Goal: Task Accomplishment & Management: Use online tool/utility

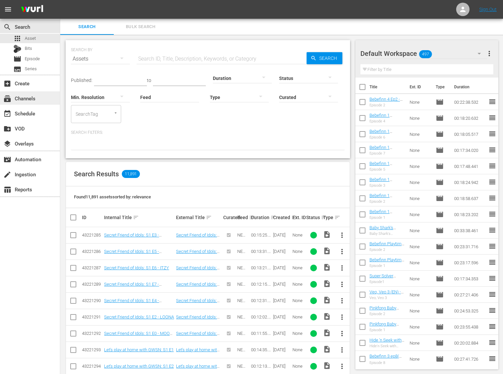
click at [38, 101] on div "subscriptions Channels" at bounding box center [30, 97] width 60 height 13
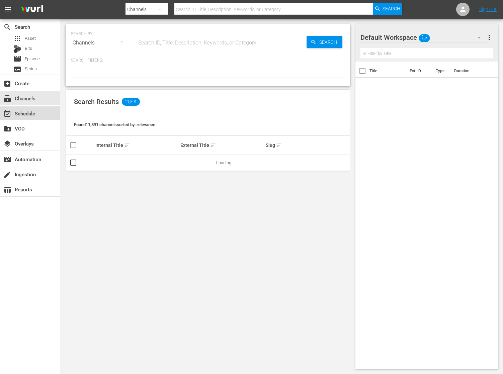
click at [35, 111] on div "event_available Schedule" at bounding box center [18, 112] width 37 height 6
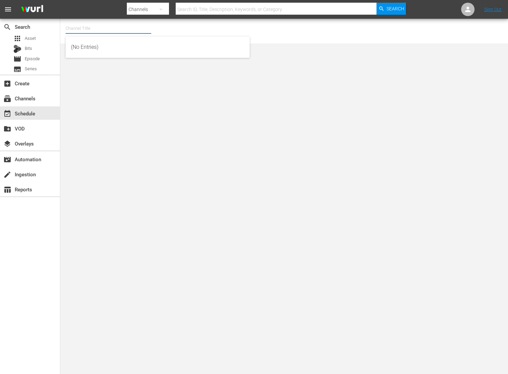
click at [85, 31] on input "text" at bounding box center [109, 28] width 86 height 16
type input "b"
type input "ㅠ"
click at [92, 44] on div "BABY SHARK TV (696 - newidco_babysharktv_1)" at bounding box center [157, 47] width 173 height 16
type input "BABY SHARK TV (696 - newidco_babysharktv_1)"
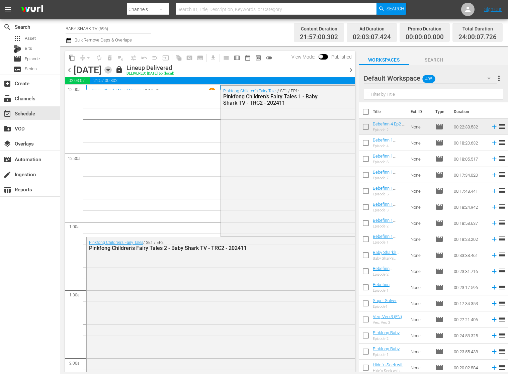
click at [112, 71] on icon "button" at bounding box center [107, 69] width 7 height 7
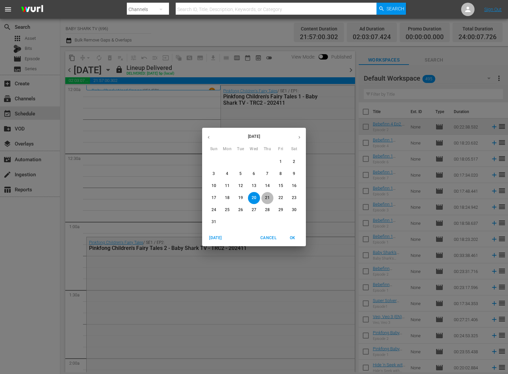
click at [265, 203] on button "21" at bounding box center [267, 198] width 12 height 12
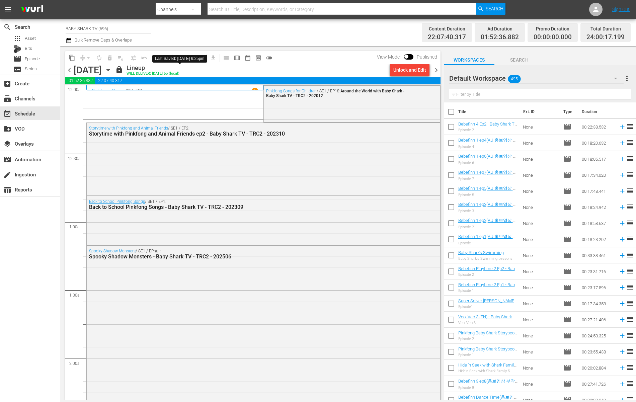
click at [109, 69] on icon "button" at bounding box center [107, 70] width 3 height 2
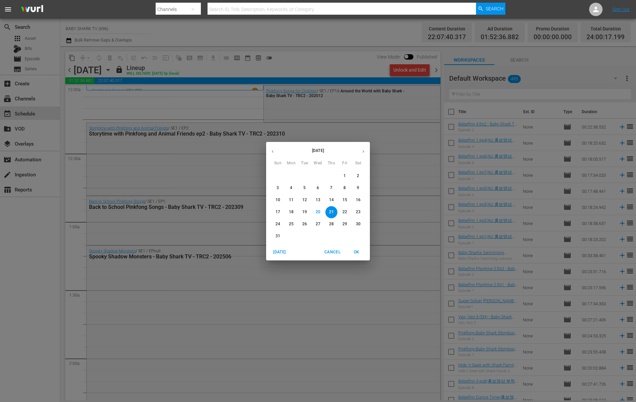
click at [355, 209] on button "23" at bounding box center [358, 212] width 12 height 12
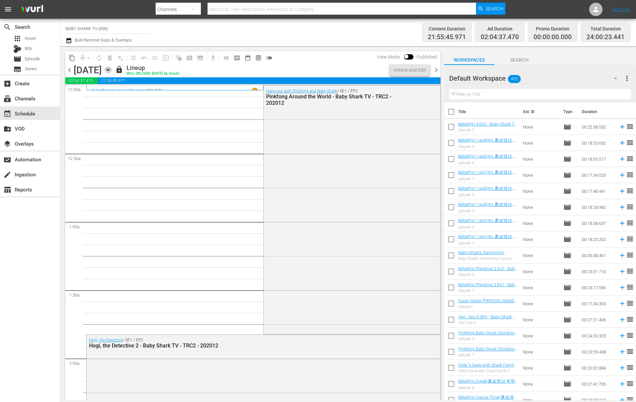
click at [112, 68] on icon "button" at bounding box center [107, 69] width 7 height 7
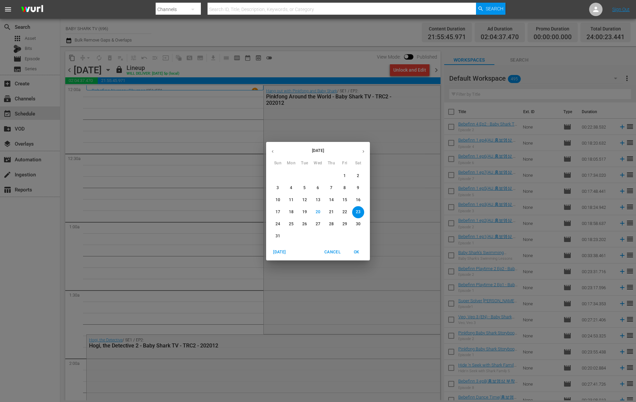
click at [288, 224] on span "25" at bounding box center [291, 224] width 12 height 6
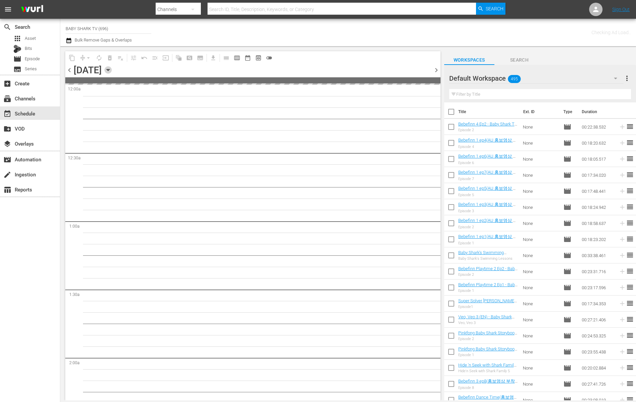
click at [112, 71] on icon "button" at bounding box center [107, 69] width 7 height 7
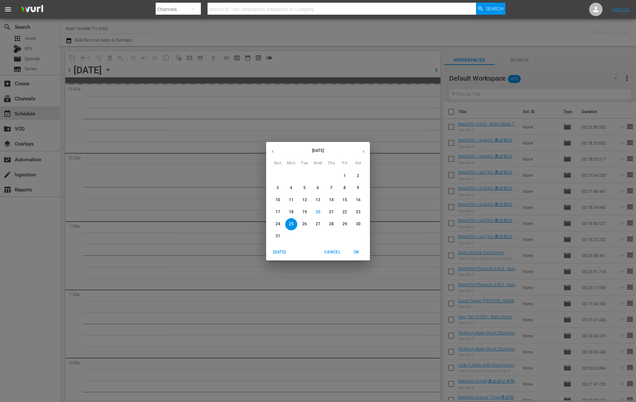
click at [355, 210] on span "23" at bounding box center [358, 212] width 12 height 6
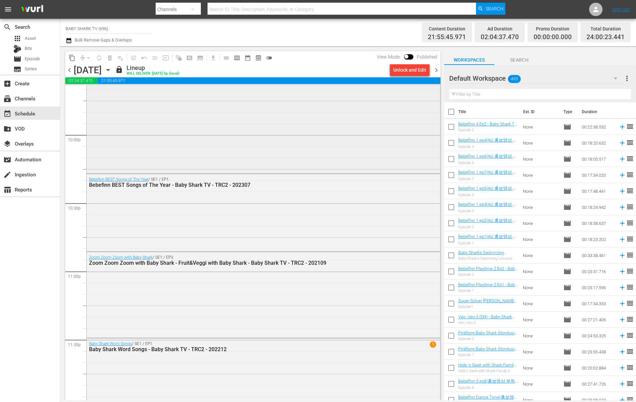
scroll to position [2963, 0]
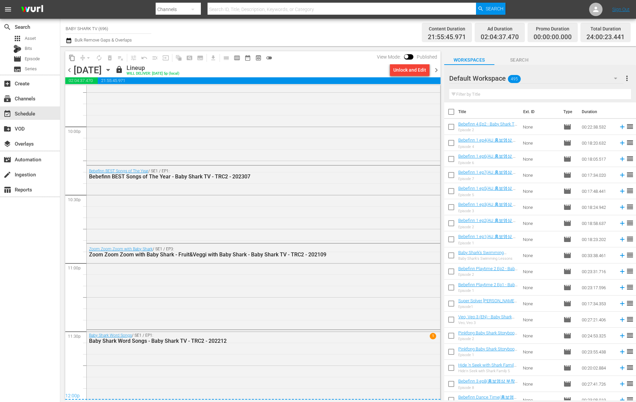
click at [112, 71] on icon "button" at bounding box center [107, 69] width 7 height 7
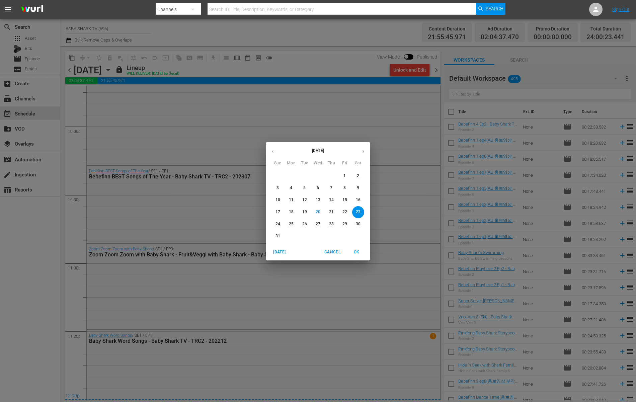
click at [280, 223] on p "24" at bounding box center [277, 224] width 5 height 6
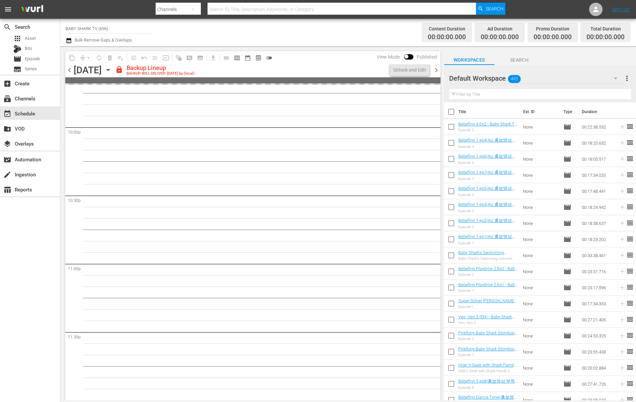
scroll to position [2962, 0]
click at [405, 71] on div "Unlock and Edit" at bounding box center [409, 70] width 33 height 12
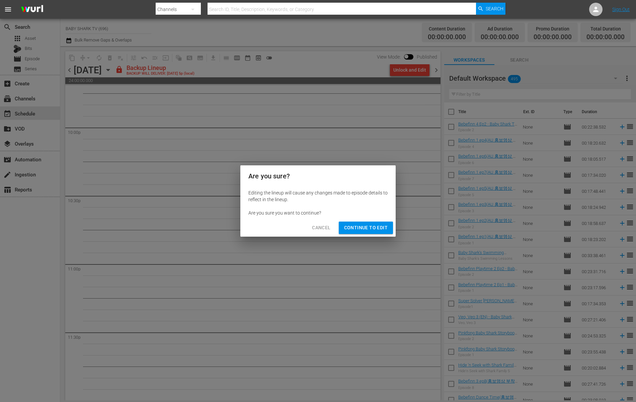
click at [379, 224] on span "Continue to Edit" at bounding box center [366, 228] width 44 height 8
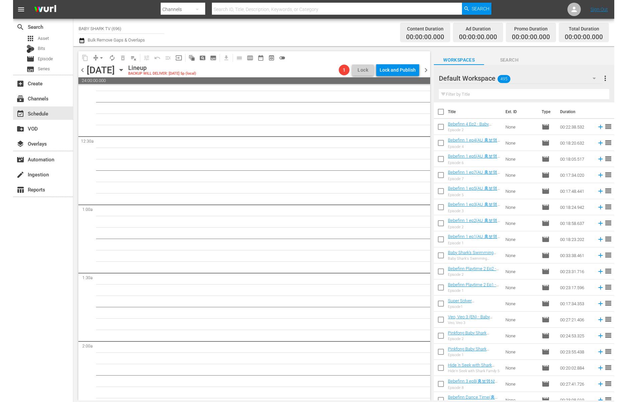
scroll to position [0, 0]
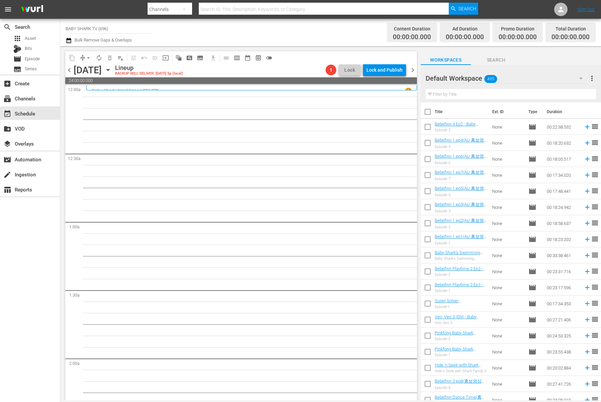
click at [508, 62] on div "Workspaces Search" at bounding box center [511, 58] width 180 height 13
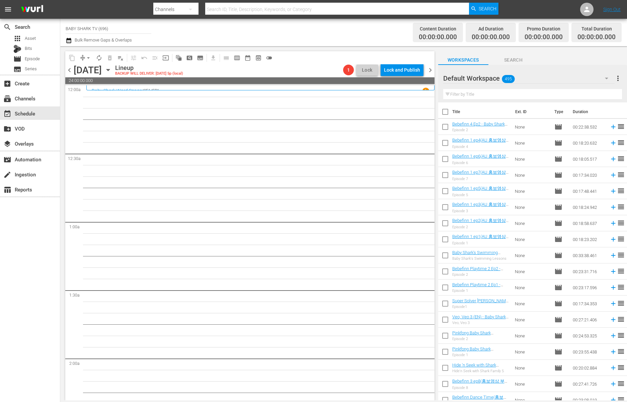
click at [502, 98] on input "text" at bounding box center [532, 94] width 179 height 11
click at [504, 96] on input "text" at bounding box center [532, 94] width 179 height 11
paste input "Pinkfong Children's Fairy Tales 1"
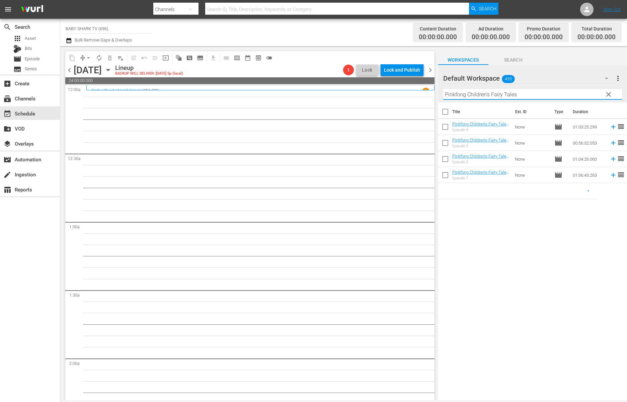
type input "Pinkfong Children's Fairy Tales"
click at [508, 259] on div "Title Ext. ID Type Duration Pinkfong Children's Fairy Tales 4 - Baby Shark TV -…" at bounding box center [532, 251] width 189 height 299
click at [496, 203] on div "Title Ext. ID Type Duration Pinkfong Children's Fairy Tales 4 - Baby Shark TV -…" at bounding box center [532, 251] width 189 height 299
drag, startPoint x: 481, startPoint y: 174, endPoint x: 331, endPoint y: 4, distance: 226.7
click at [498, 231] on div "Title Ext. ID Type Duration Pinkfong Children's Fairy Tales 4 - Baby Shark TV -…" at bounding box center [532, 251] width 189 height 299
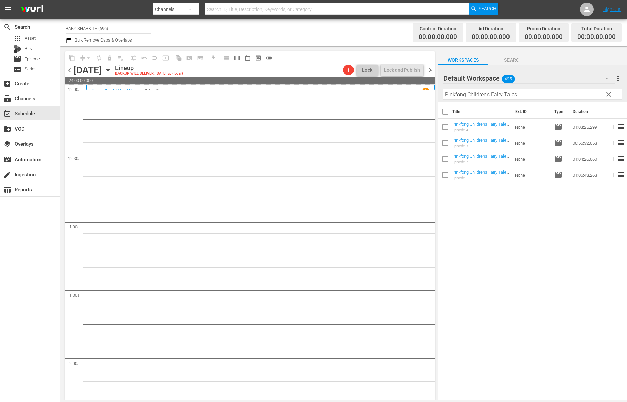
click at [508, 233] on div "Title Ext. ID Type Duration Pinkfong Children's Fairy Tales 4 - Baby Shark TV -…" at bounding box center [532, 251] width 189 height 299
click at [508, 248] on div "Title Ext. ID Type Duration Pinkfong Children's Fairy Tales 4 - Baby Shark TV -…" at bounding box center [532, 251] width 189 height 299
click at [467, 226] on div "Title Ext. ID Type Duration Pinkfong Children's Fairy Tales 4 - Baby Shark TV -…" at bounding box center [532, 251] width 189 height 299
click at [508, 225] on div "Title Ext. ID Type Duration Pinkfong Children's Fairy Tales 4 - Baby Shark TV -…" at bounding box center [532, 251] width 189 height 299
click at [508, 202] on div "Title Ext. ID Type Duration Pinkfong Children's Fairy Tales 4 - Baby Shark TV -…" at bounding box center [532, 251] width 189 height 299
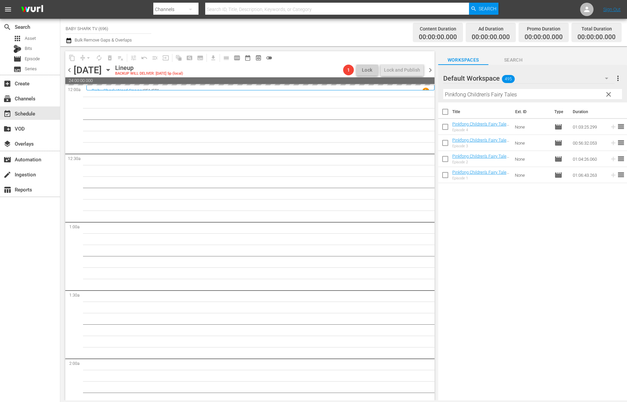
click at [472, 220] on div "Title Ext. ID Type Duration Pinkfong Children's Fairy Tales 4 - Baby Shark TV -…" at bounding box center [532, 251] width 189 height 299
